Goal: Find specific page/section: Find specific page/section

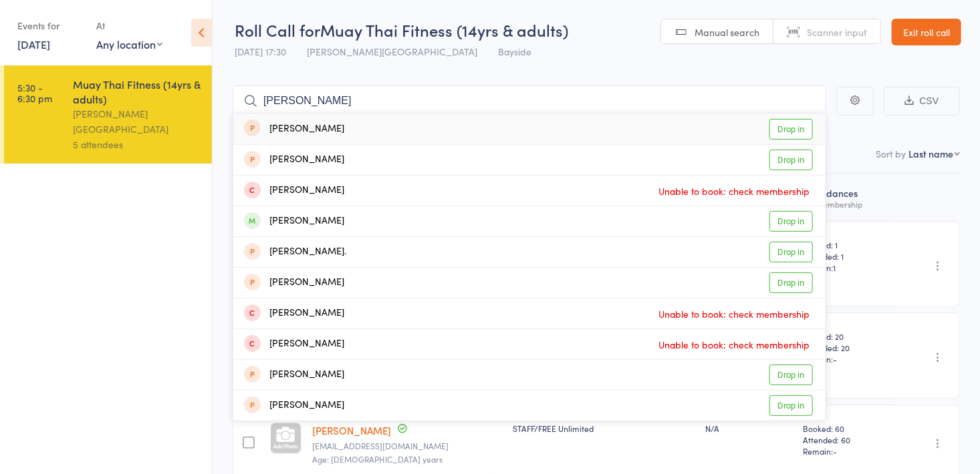
type input "[PERSON_NAME]"
click at [780, 219] on link "Drop in" at bounding box center [790, 221] width 43 height 21
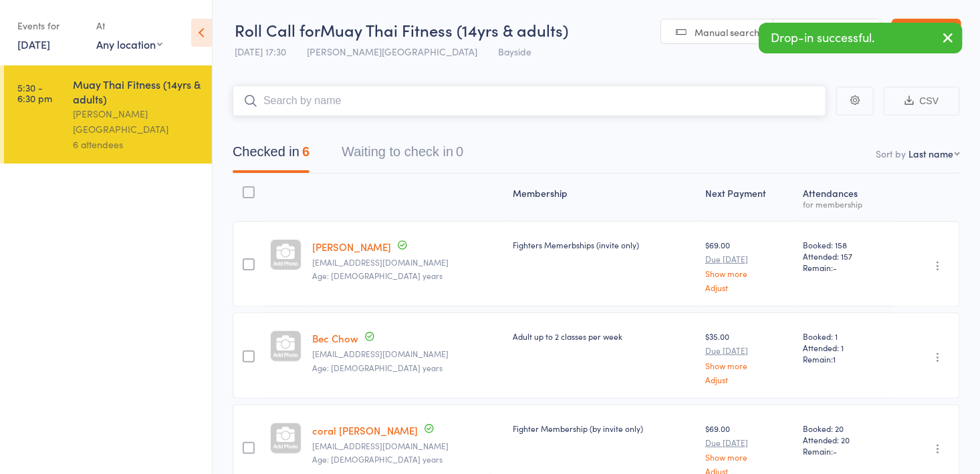
type input "a"
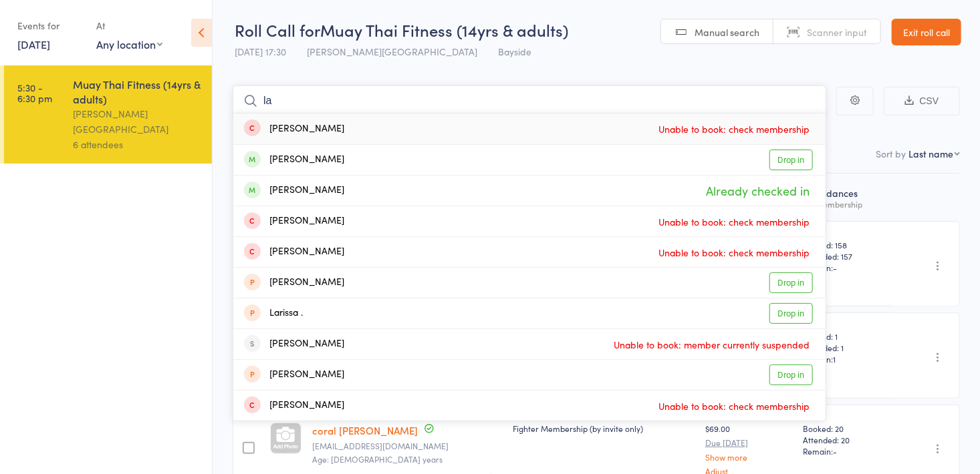
type input "l"
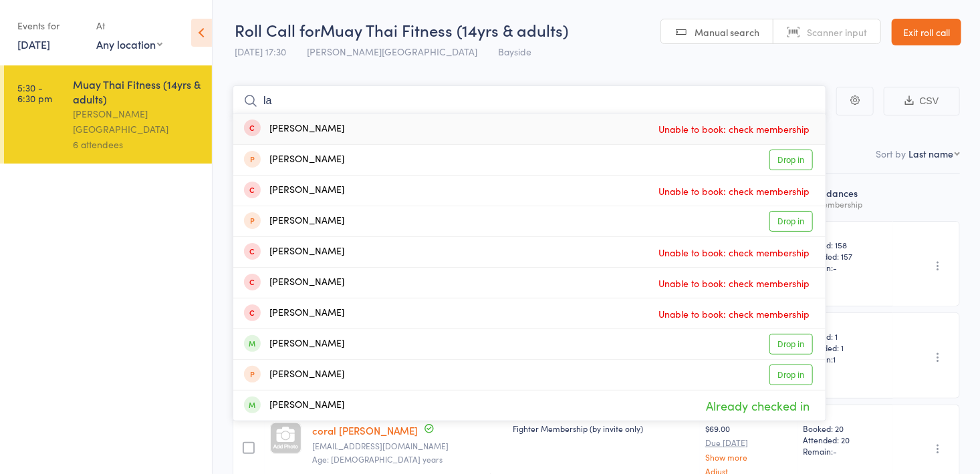
type input "l"
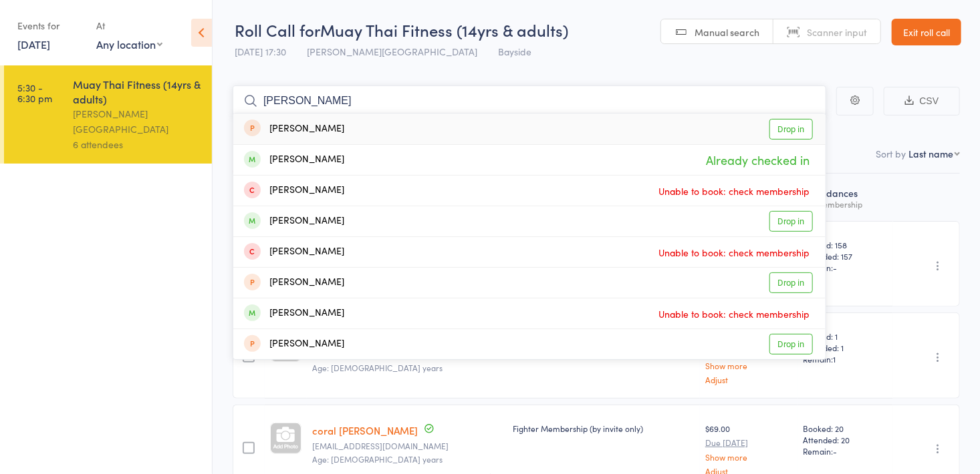
type input "[PERSON_NAME]"
click at [791, 226] on link "Drop in" at bounding box center [790, 221] width 43 height 21
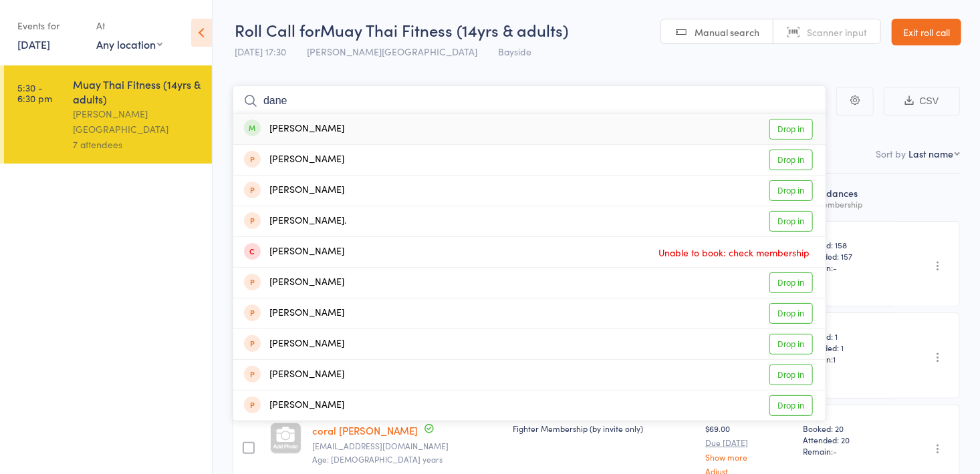
type input "dane"
click at [790, 122] on link "Drop in" at bounding box center [790, 129] width 43 height 21
